Goal: Information Seeking & Learning: Learn about a topic

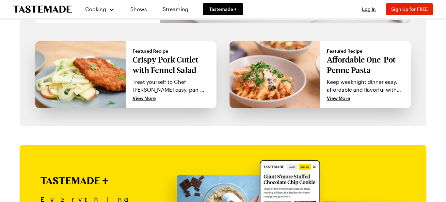
scroll to position [614, 0]
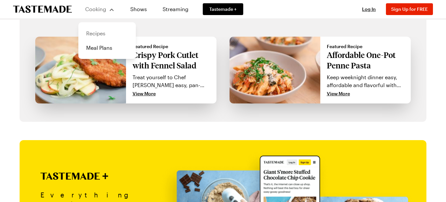
click at [99, 31] on link "Recipes" at bounding box center [107, 33] width 50 height 14
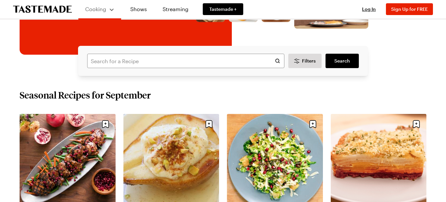
scroll to position [144, 0]
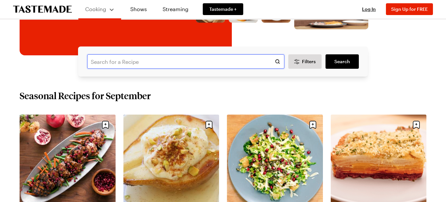
click at [106, 60] on input "text" at bounding box center [185, 61] width 197 height 14
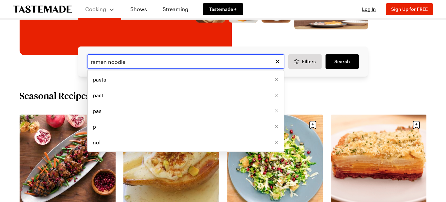
type input "ramen noodle"
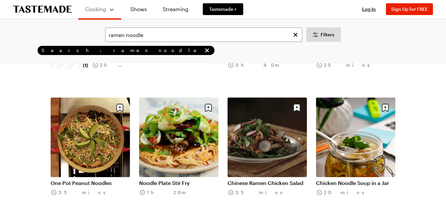
scroll to position [562, 0]
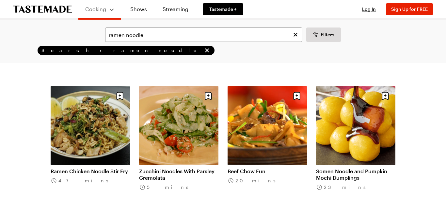
scroll to position [719, 0]
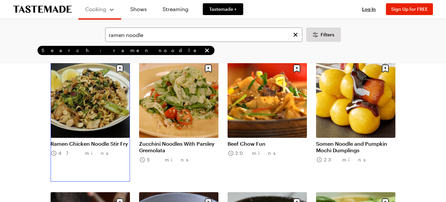
click at [84, 140] on link "Ramen Chicken Noodle Stir Fry" at bounding box center [90, 143] width 79 height 7
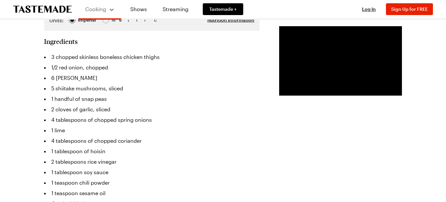
scroll to position [157, 0]
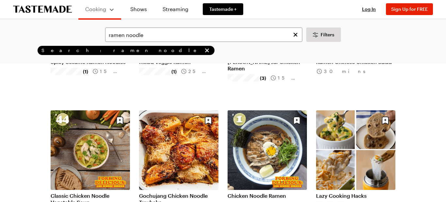
scroll to position [157, 0]
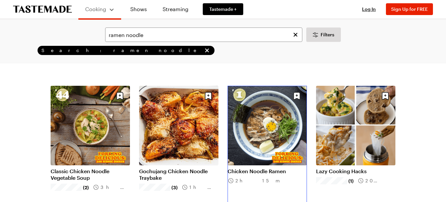
click at [249, 168] on link "Chicken Noodle Ramen" at bounding box center [267, 171] width 79 height 7
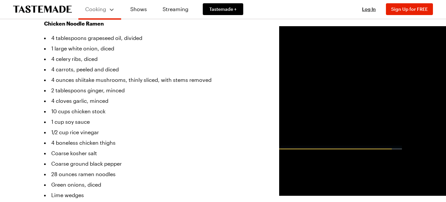
scroll to position [209, 0]
